Goal: Navigation & Orientation: Find specific page/section

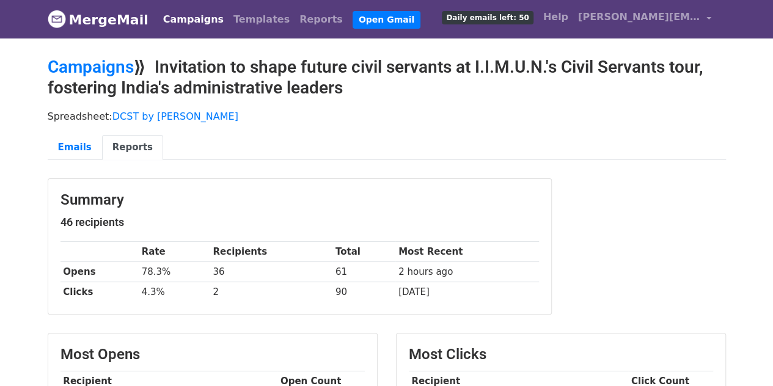
click at [469, 133] on div "Spreadsheet: DCST by [PERSON_NAME] Emails Reports" at bounding box center [387, 138] width 697 height 68
click at [97, 18] on link "MergeMail" at bounding box center [98, 20] width 101 height 26
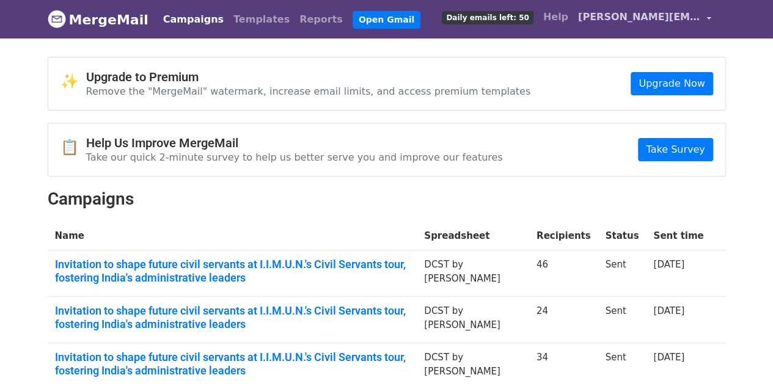
click at [699, 23] on span "[PERSON_NAME][EMAIL_ADDRESS][DOMAIN_NAME]" at bounding box center [639, 17] width 122 height 15
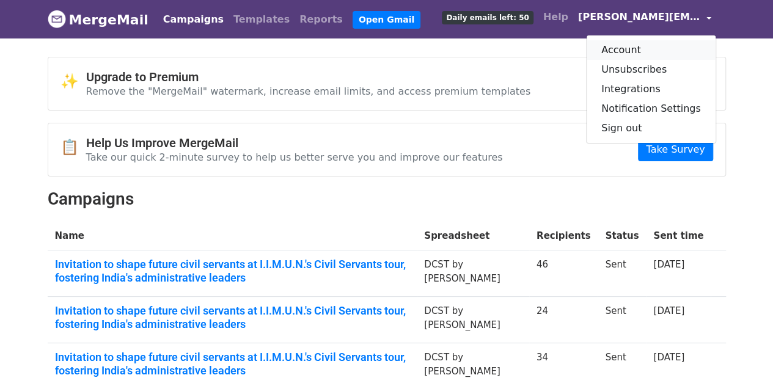
click at [655, 53] on link "Account" at bounding box center [651, 50] width 129 height 20
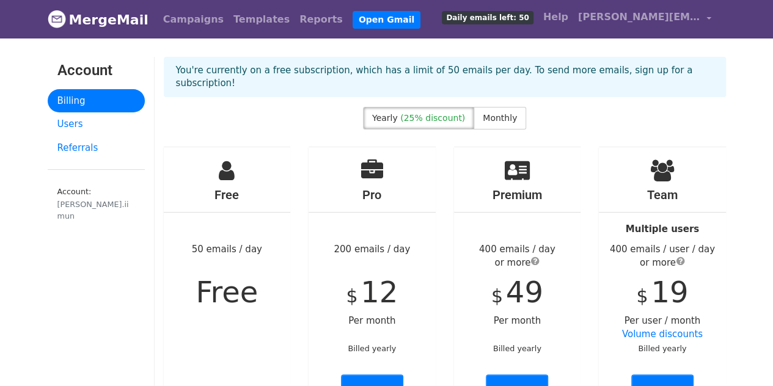
click at [69, 19] on link "MergeMail" at bounding box center [98, 20] width 101 height 26
